Goal: Information Seeking & Learning: Check status

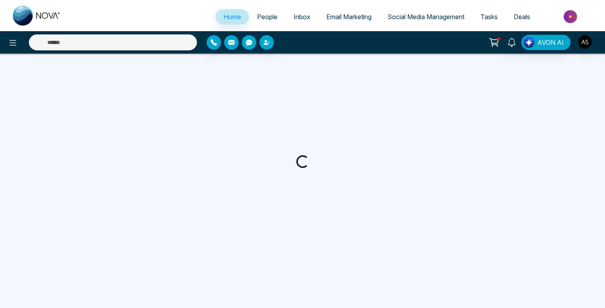
select select "*"
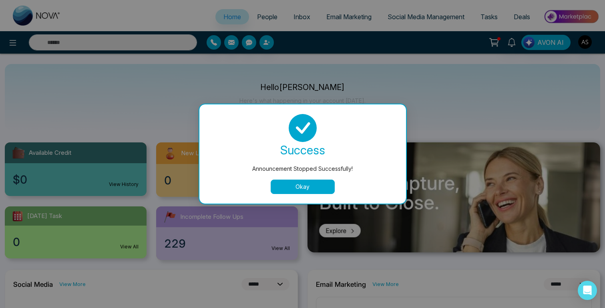
click at [304, 189] on button "Okay" at bounding box center [303, 187] width 64 height 14
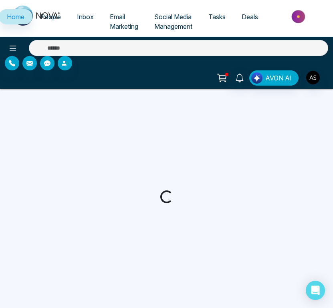
select select "*"
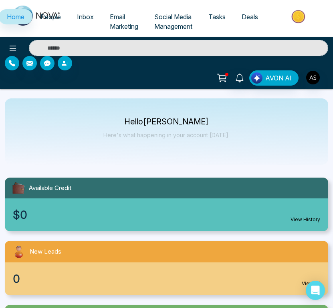
click at [119, 22] on span "Email Marketing" at bounding box center [124, 22] width 28 height 18
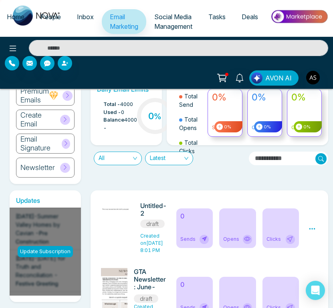
scroll to position [38, 0]
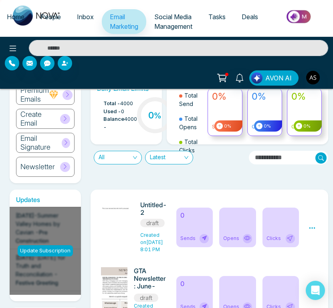
click at [158, 207] on h6 "Untitled-2" at bounding box center [153, 208] width 26 height 15
click at [265, 224] on div "Clicks" at bounding box center [280, 228] width 36 height 40
click at [234, 229] on div "Opens" at bounding box center [237, 228] width 36 height 40
click at [144, 232] on span "Created on Aug 21, 2025 8:01 PM" at bounding box center [151, 242] width 23 height 20
click at [145, 238] on span "Created on Aug 21, 2025 8:01 PM" at bounding box center [151, 242] width 23 height 20
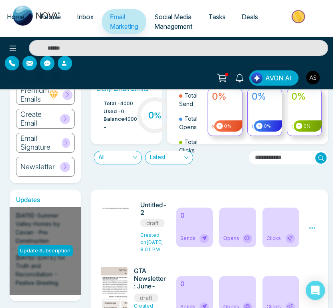
click at [144, 291] on h6 "GTA Newsletter: June-2025" at bounding box center [150, 279] width 33 height 24
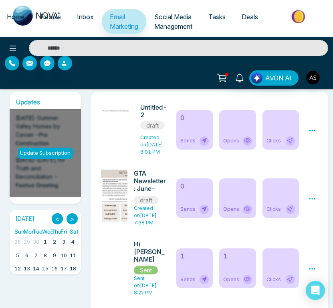
scroll to position [130, 0]
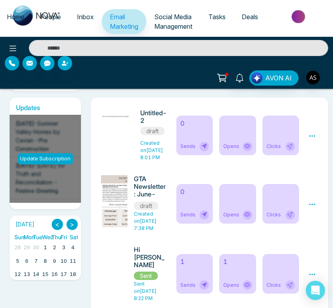
click at [310, 276] on icon at bounding box center [311, 274] width 7 height 7
click at [297, 241] on span "Preview" at bounding box center [297, 238] width 22 height 7
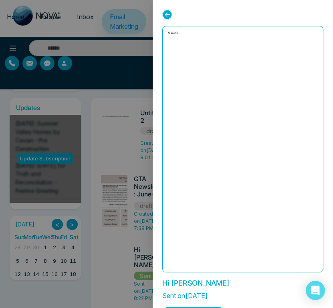
click at [133, 206] on div at bounding box center [166, 154] width 333 height 308
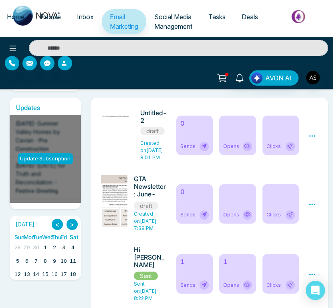
click at [309, 275] on icon at bounding box center [311, 274] width 7 height 7
click at [227, 249] on div "Hi adarsh Sent Sent on Apr 15, 2025 8:22 PM 1 Sends 1 Opens Clicks Preview Anal…" at bounding box center [209, 274] width 225 height 64
click at [311, 277] on icon at bounding box center [311, 274] width 7 height 7
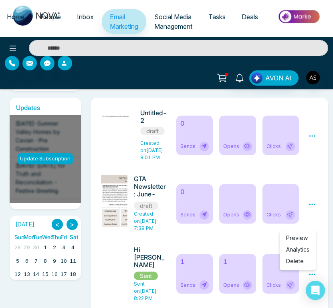
click at [294, 251] on link "Analytics" at bounding box center [297, 249] width 23 height 7
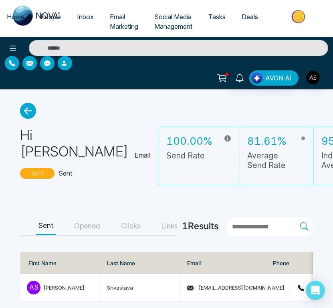
click at [215, 15] on span "Tasks" at bounding box center [216, 17] width 17 height 8
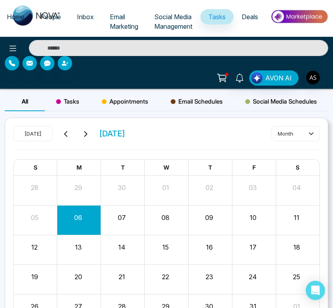
click at [175, 24] on span "Social Media Management" at bounding box center [173, 22] width 38 height 18
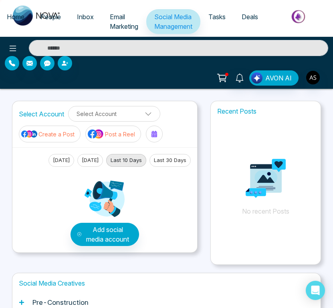
click at [124, 22] on link "Email Marketing" at bounding box center [124, 21] width 44 height 25
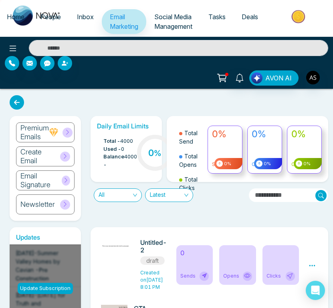
click at [124, 22] on link "Email Marketing" at bounding box center [124, 21] width 44 height 25
